Goal: Communication & Community: Answer question/provide support

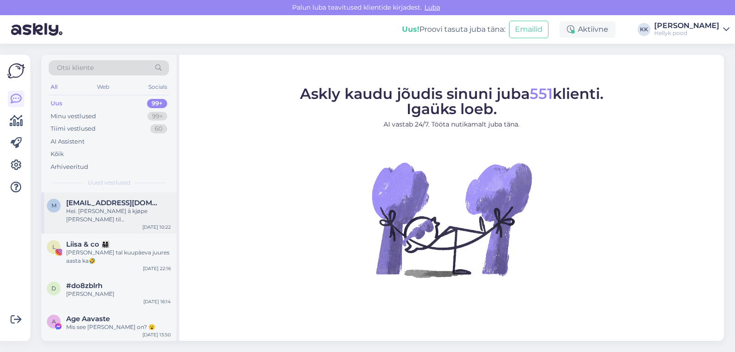
click at [133, 216] on div "Hei. [PERSON_NAME] å kjøpe [PERSON_NAME] til [GEOGRAPHIC_DATA]? Can I buy somet…" at bounding box center [118, 215] width 105 height 17
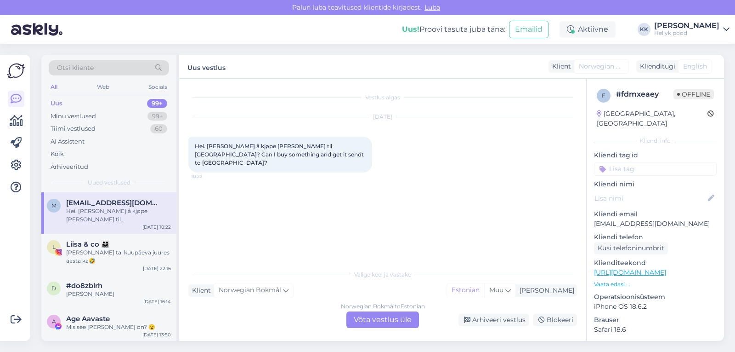
click at [376, 318] on div "Norwegian Bokmål to Estonian Võta vestlus üle" at bounding box center [383, 319] width 73 height 17
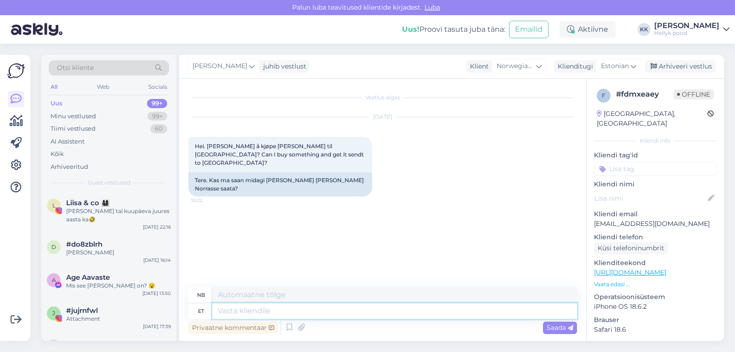
click at [273, 310] on textarea at bounding box center [394, 311] width 365 height 16
type textarea "Tere"
type textarea "Hallo"
type textarea "Tere,"
type textarea "Hallo,"
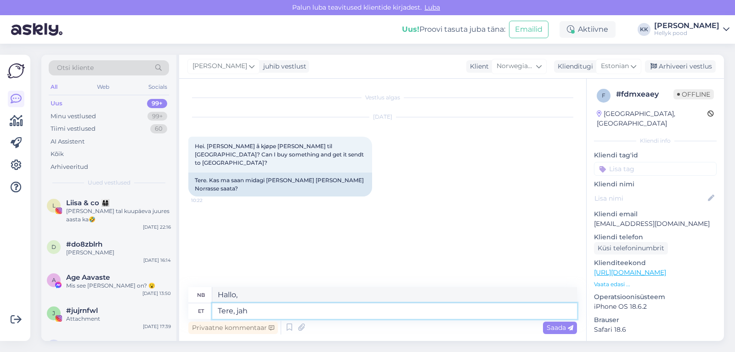
type textarea "Tere, jah"
type textarea "Hallo, ja"
type textarea "Tere, jah meil"
type textarea "Hallo, ja, det gjør vi."
type textarea "Tere, jah meilt s"
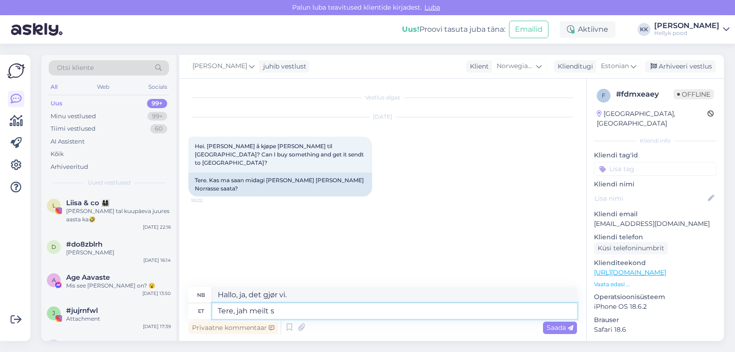
type textarea "Hallo, ja fra oss"
type textarea "Tere, jah meilt saab te"
type textarea "Hallo, ja det kan vi."
type textarea "Tere, jah meilt saab tellida ka"
type textarea "Hallo, ja du kan bestille fra oss."
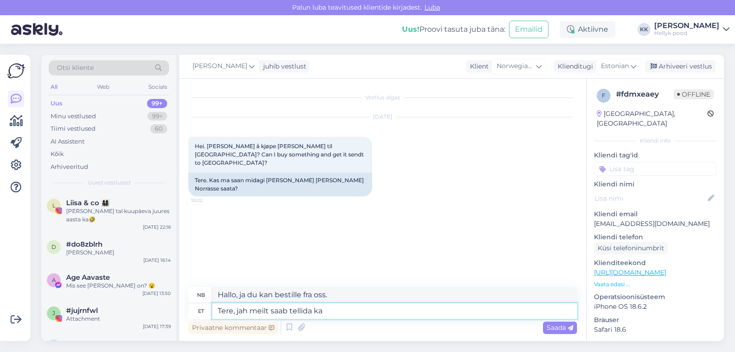
type textarea "Tere, jah meilt saab tellida ka"
type textarea "Hallo, ja du kan bestille fra oss også"
type textarea "Tere, jah meilt saab tellida ka [GEOGRAPHIC_DATA]"
type textarea "Hallo, ja, du kan også bestille fra oss til [GEOGRAPHIC_DATA]."
type textarea "Tere, jah meilt saab tellida ka [GEOGRAPHIC_DATA]."
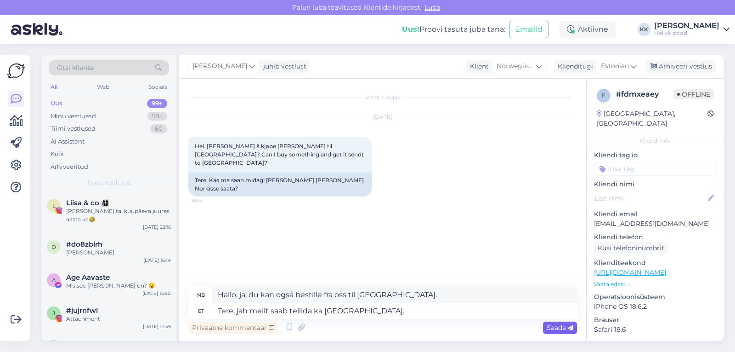
click at [553, 328] on span "Saada" at bounding box center [560, 327] width 27 height 8
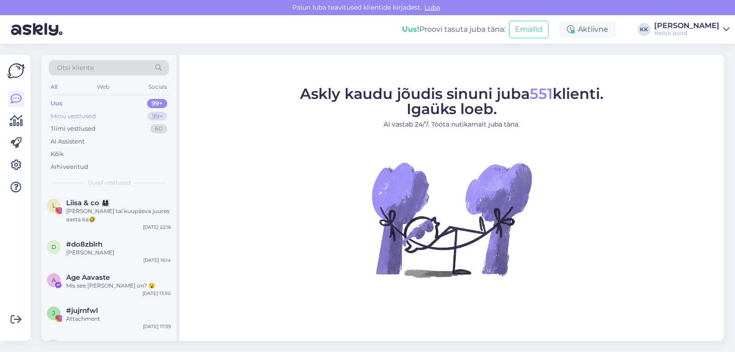
click at [86, 117] on div "Minu vestlused" at bounding box center [74, 116] width 46 height 9
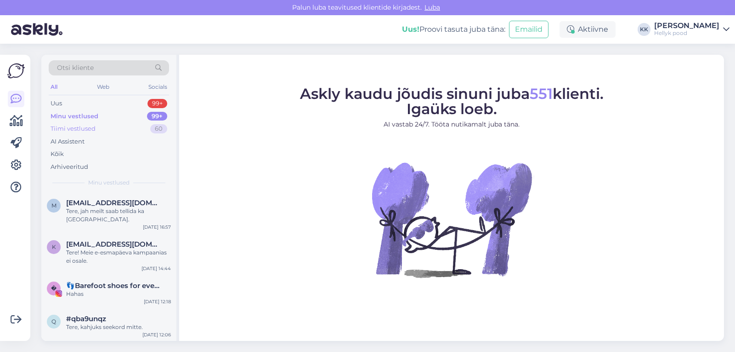
click at [85, 127] on div "Tiimi vestlused" at bounding box center [73, 128] width 45 height 9
